Goal: Information Seeking & Learning: Find specific page/section

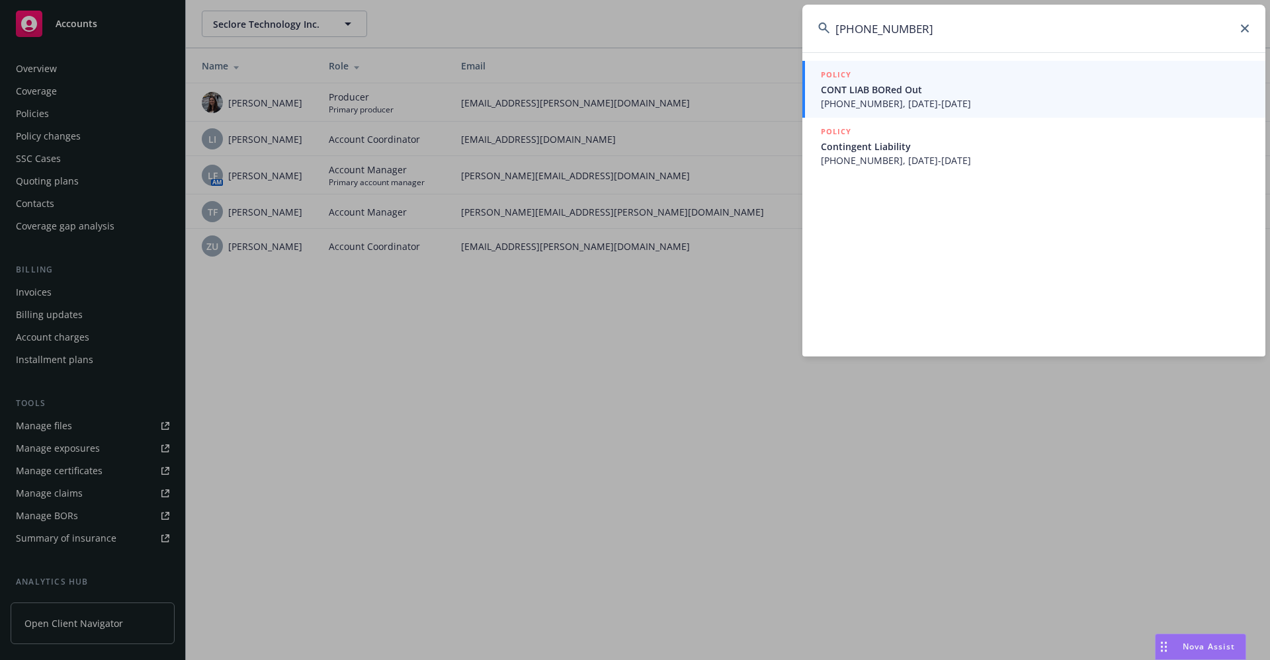
scroll to position [179, 0]
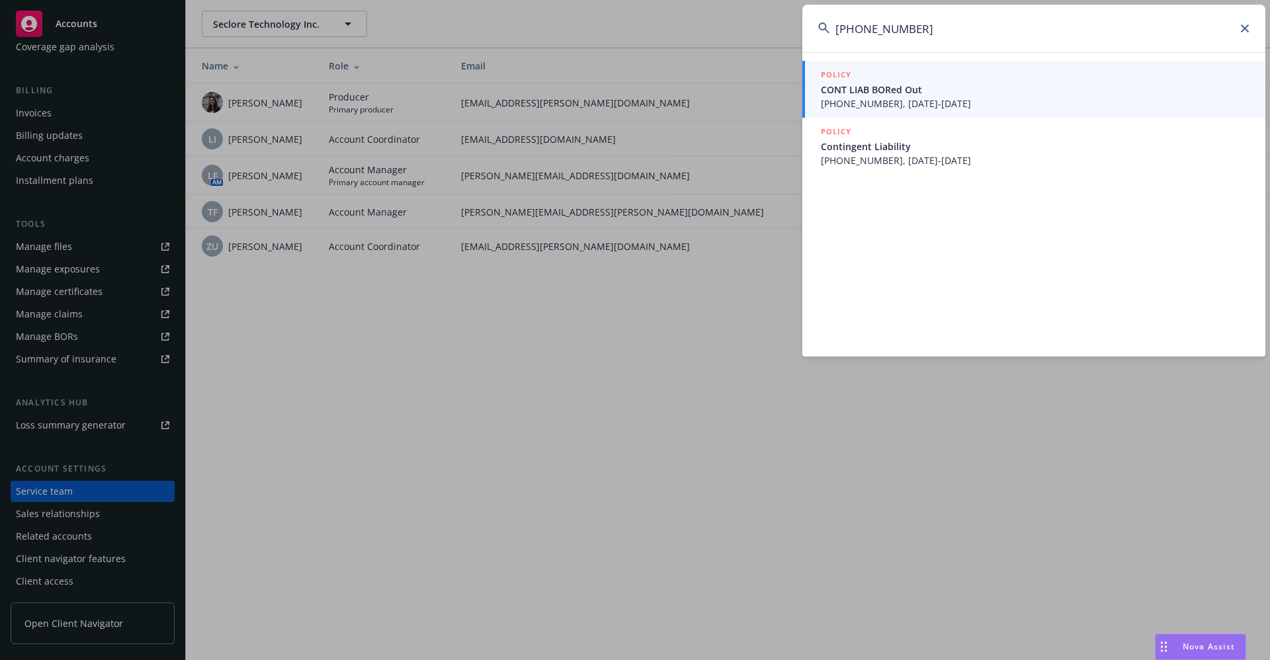
drag, startPoint x: 924, startPoint y: 30, endPoint x: 825, endPoint y: 30, distance: 99.2
click at [825, 30] on div "[PHONE_NUMBER]" at bounding box center [1034, 29] width 463 height 48
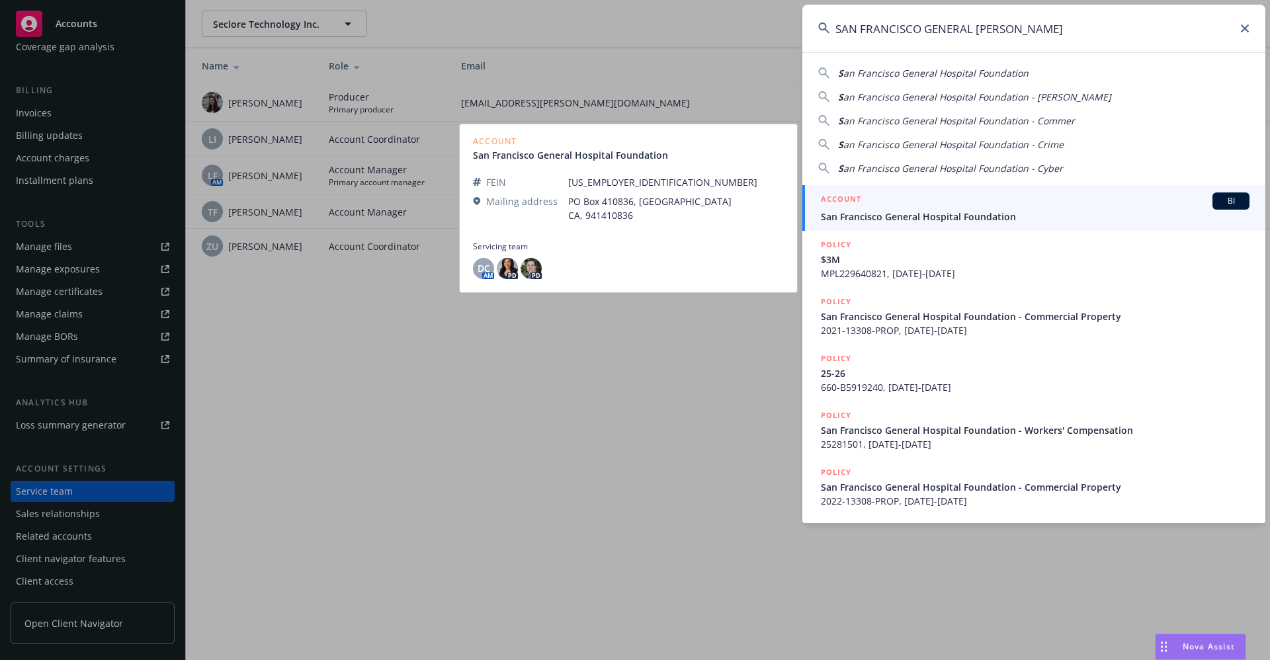
type input "SAN FRANCISCO GENERAL [PERSON_NAME]"
click at [951, 214] on span "San Francisco General Hospital Foundation" at bounding box center [1035, 217] width 429 height 14
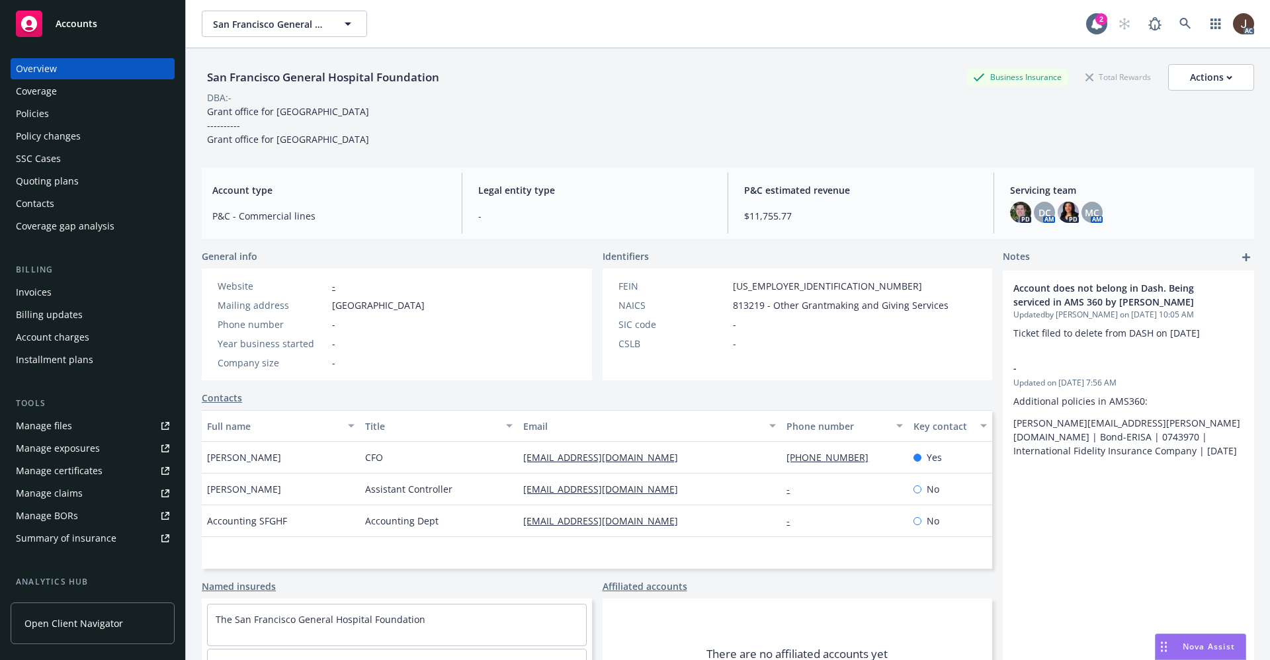
click at [24, 114] on div "Policies" at bounding box center [32, 113] width 33 height 21
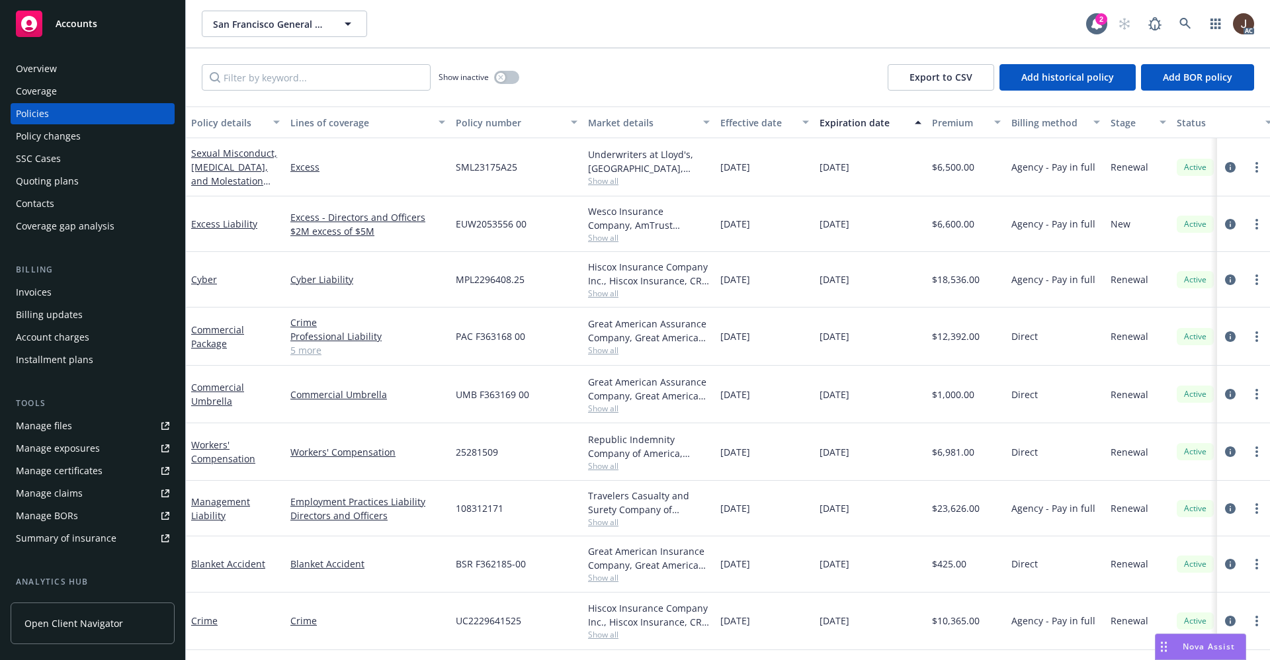
scroll to position [0, 208]
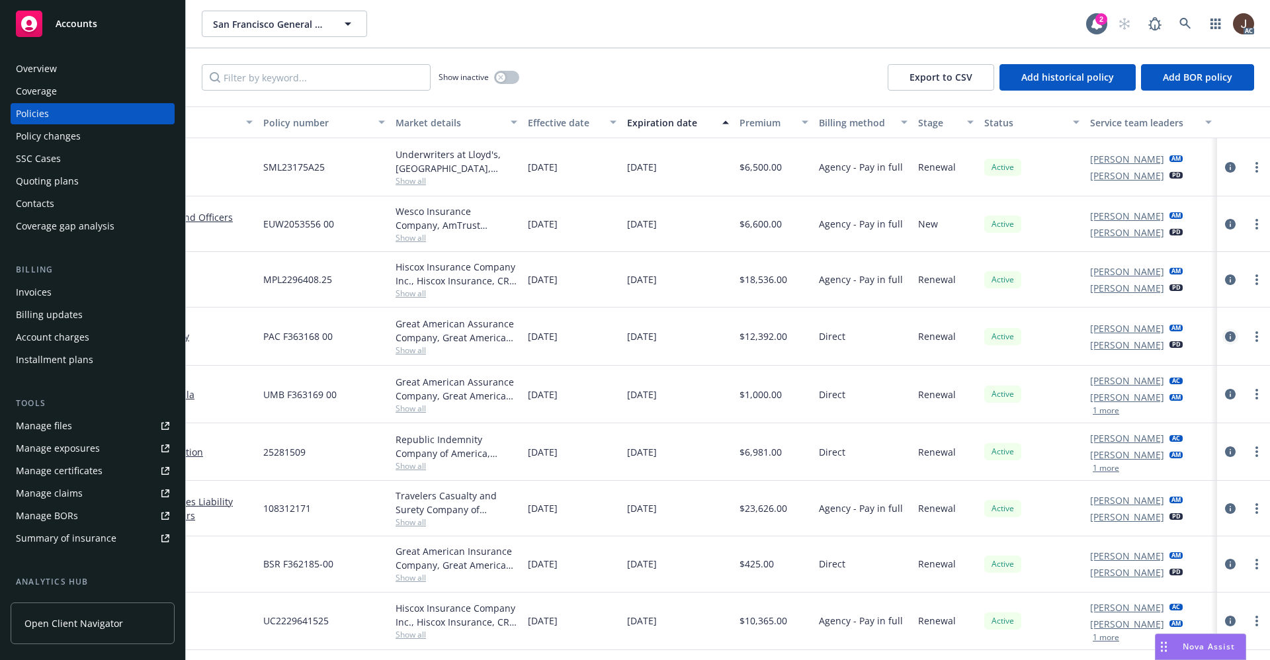
click at [1225, 334] on icon "circleInformation" at bounding box center [1230, 336] width 11 height 11
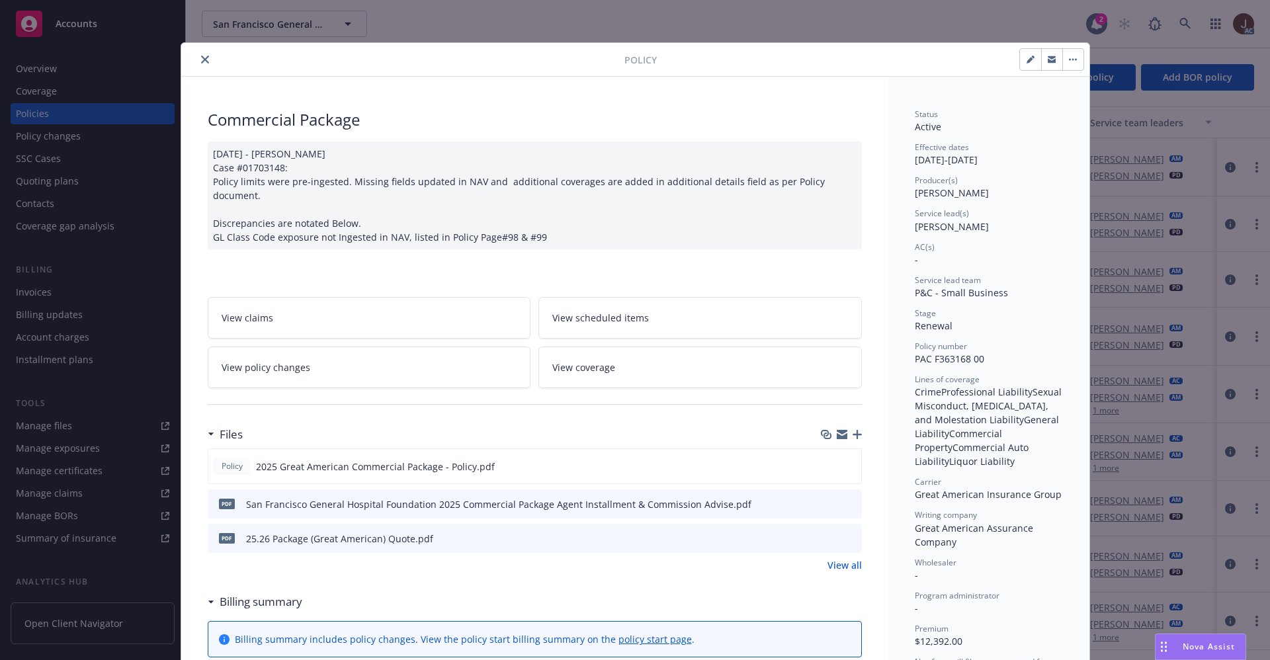
click at [197, 53] on button "close" at bounding box center [205, 60] width 16 height 16
